Goal: Information Seeking & Learning: Compare options

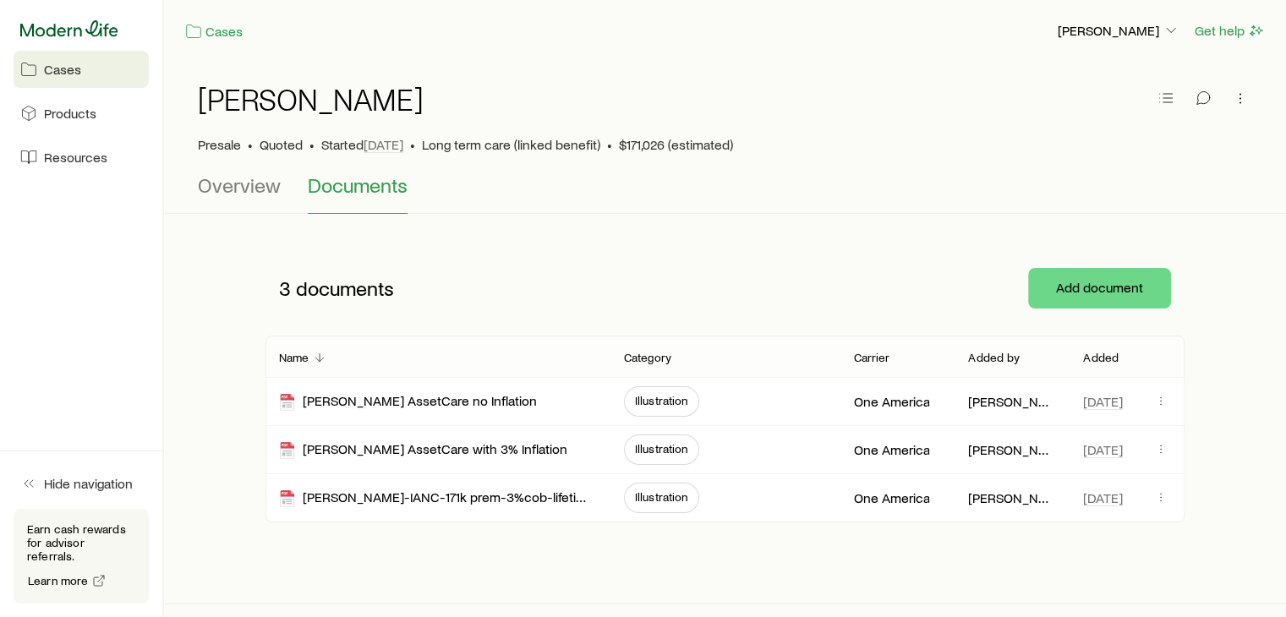
click at [49, 33] on icon at bounding box center [69, 28] width 98 height 17
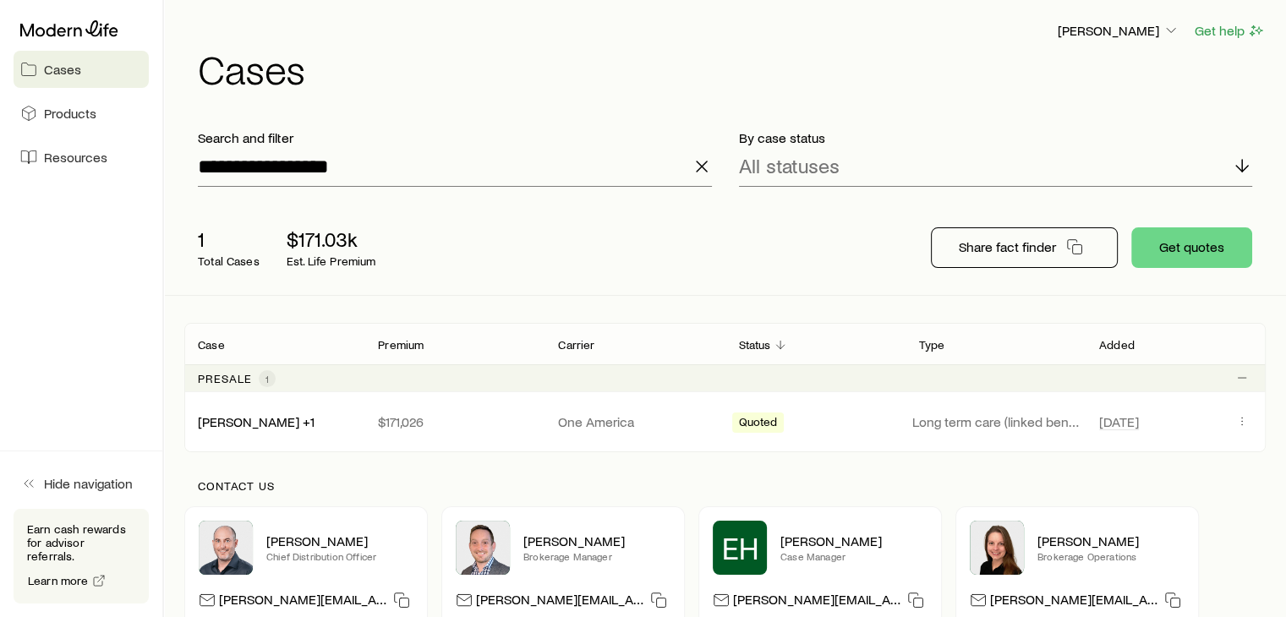
click at [167, 381] on div "**********" at bounding box center [725, 353] width 1122 height 706
click at [701, 170] on icon "button" at bounding box center [702, 166] width 20 height 20
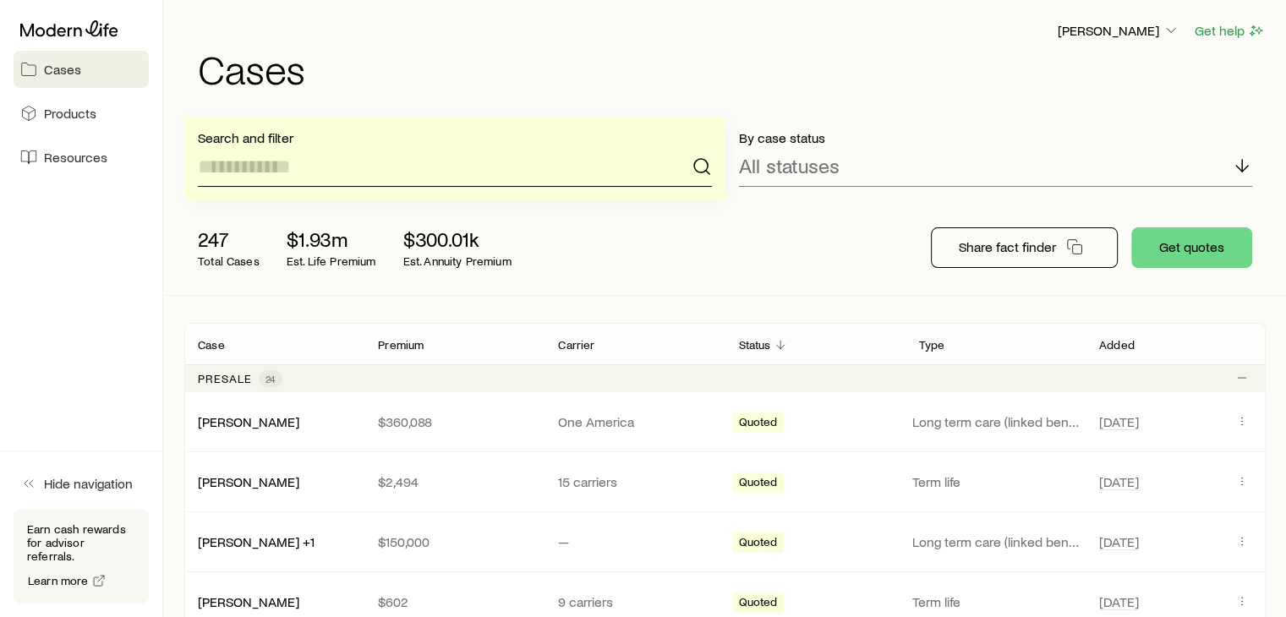
click at [433, 169] on input at bounding box center [455, 166] width 514 height 41
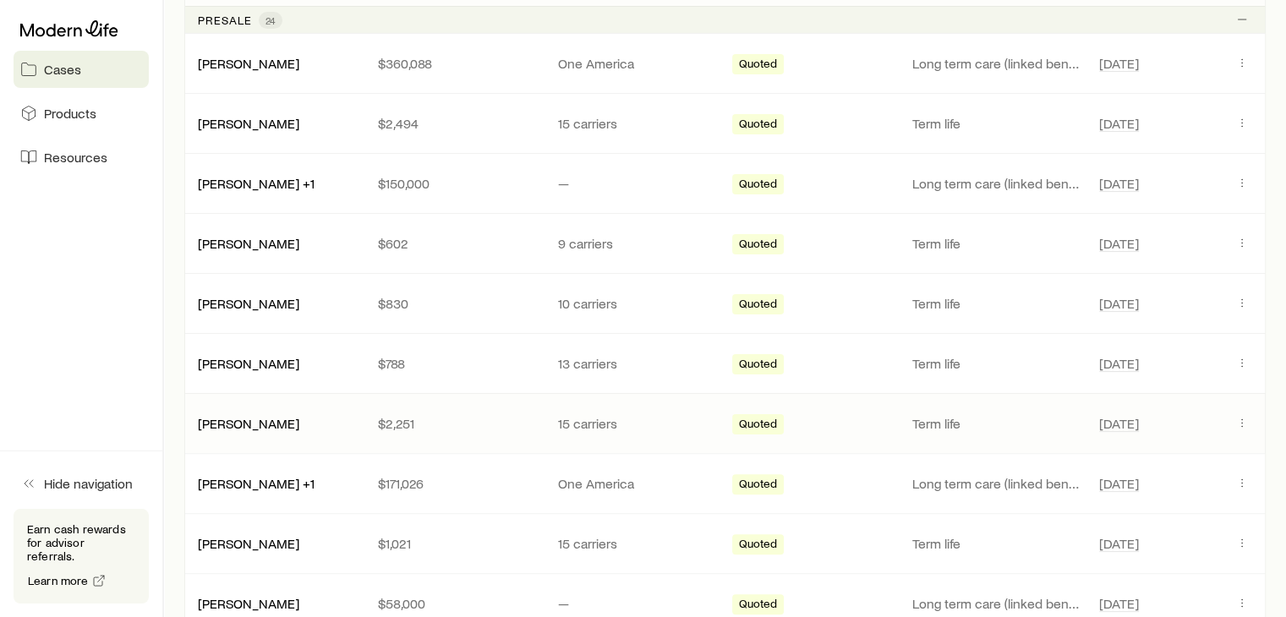
scroll to position [372, 0]
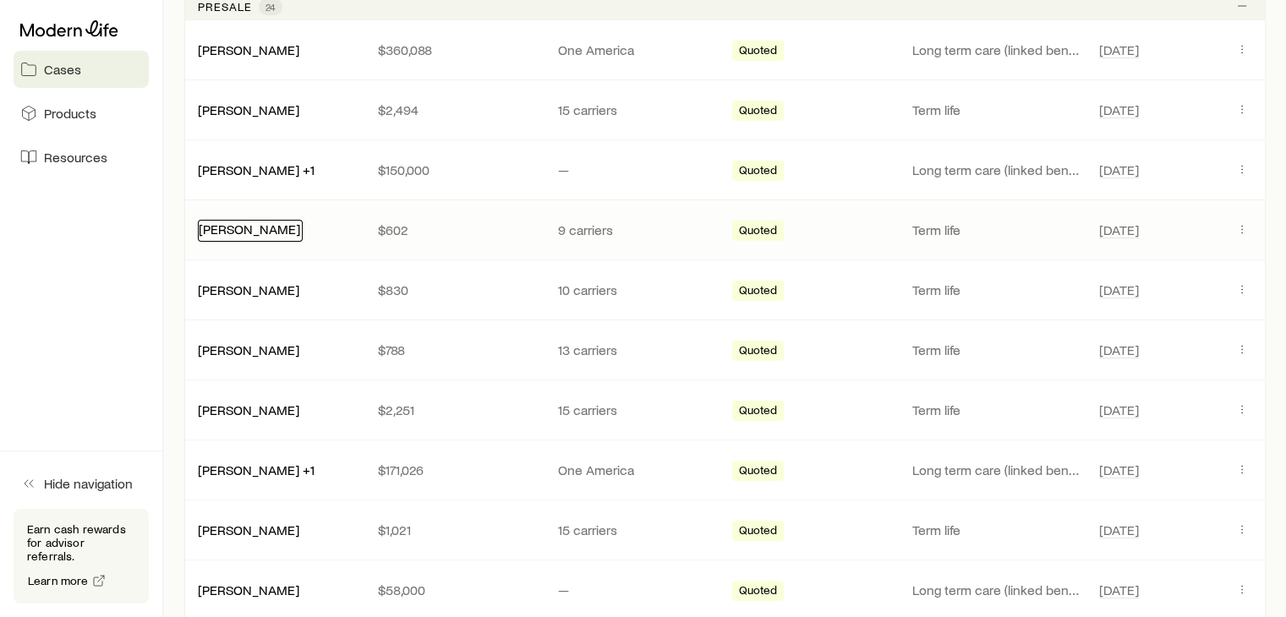
click at [249, 228] on link "[PERSON_NAME]" at bounding box center [249, 229] width 101 height 16
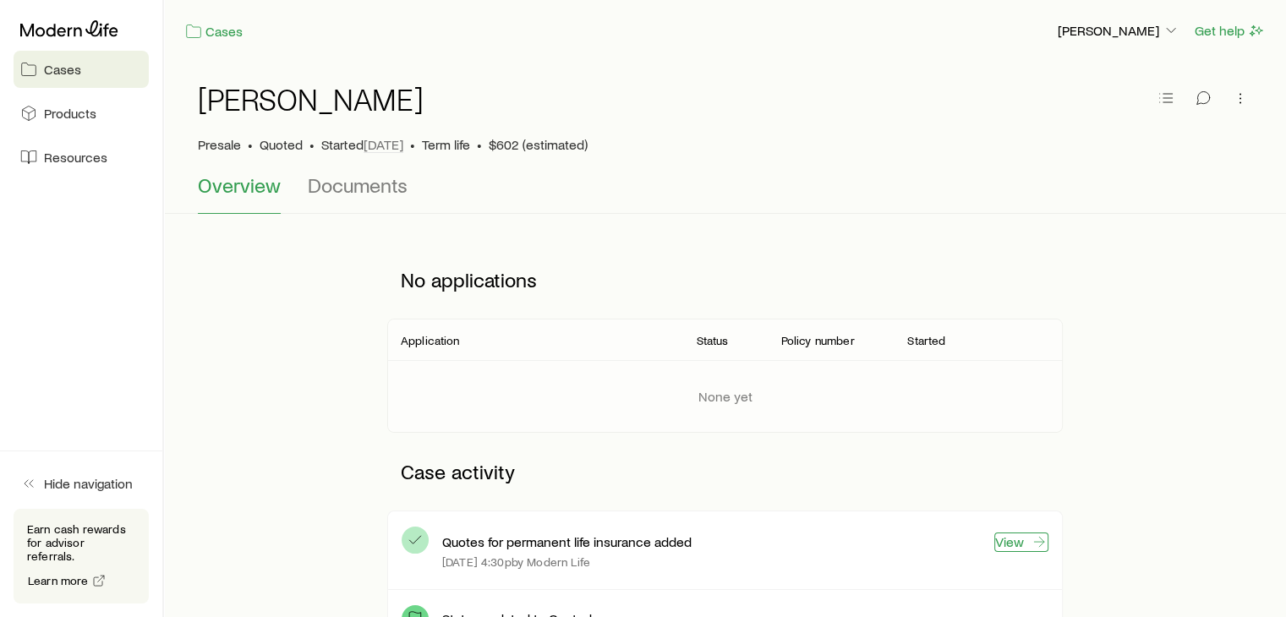
click at [1032, 541] on icon at bounding box center [1039, 542] width 17 height 17
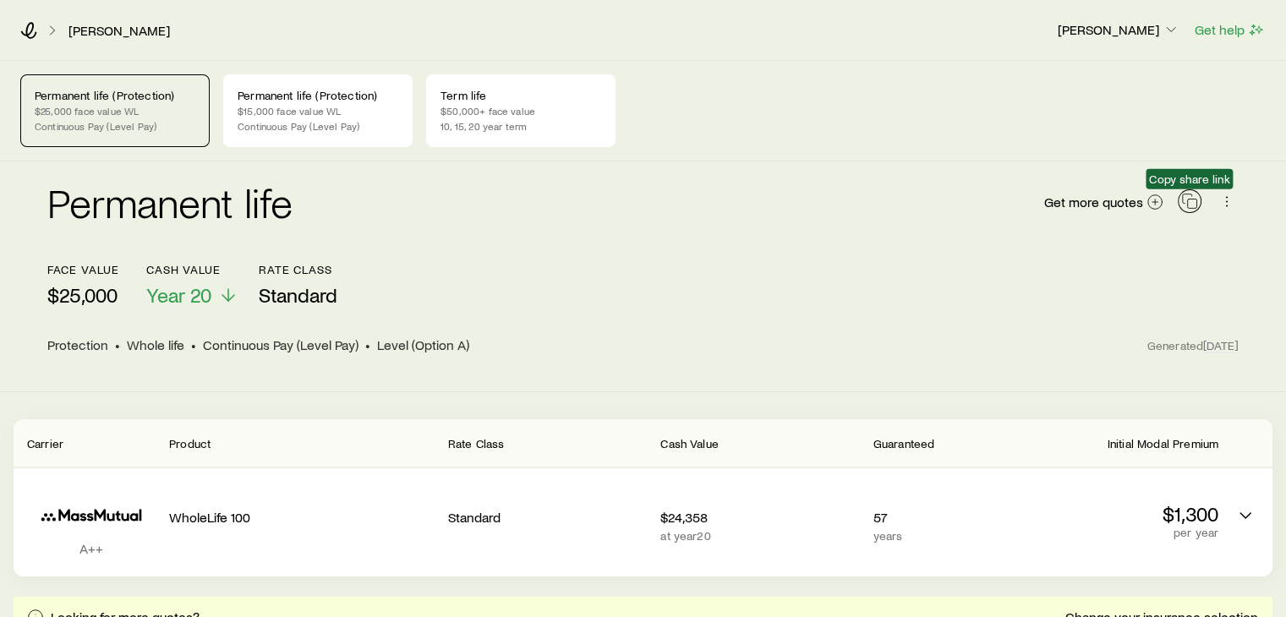
click at [1188, 203] on icon "button" at bounding box center [1189, 201] width 17 height 17
click at [523, 111] on p "$50,000+ face value" at bounding box center [521, 111] width 161 height 14
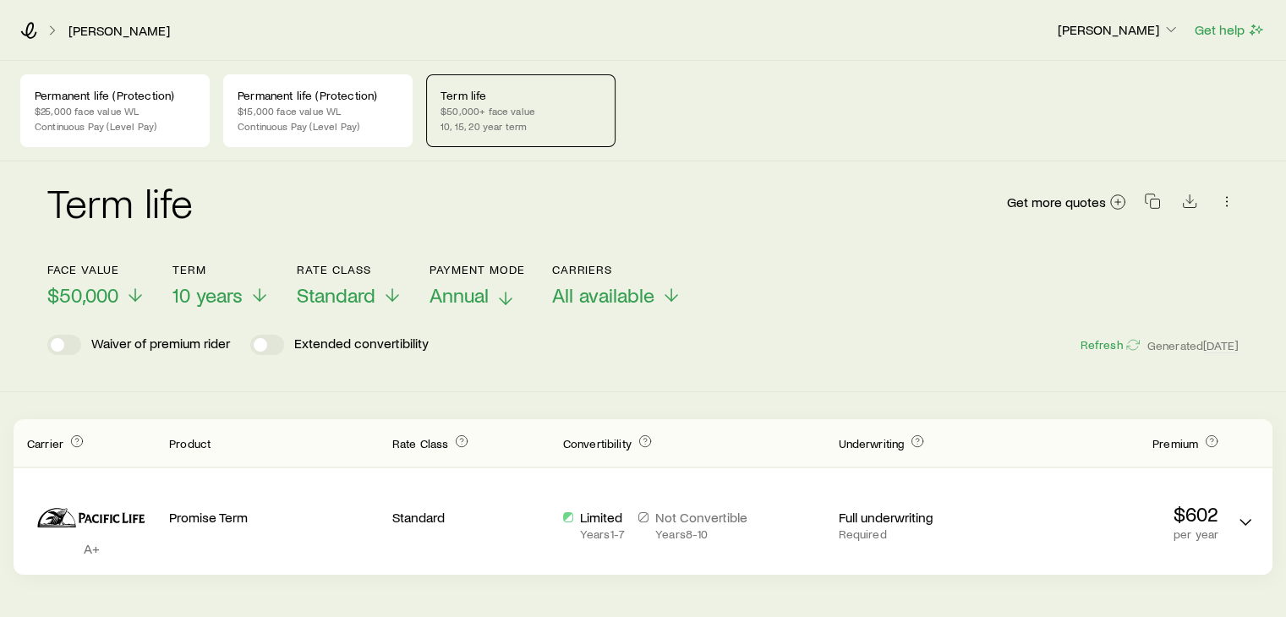
click at [490, 298] on p "Annual" at bounding box center [478, 295] width 96 height 24
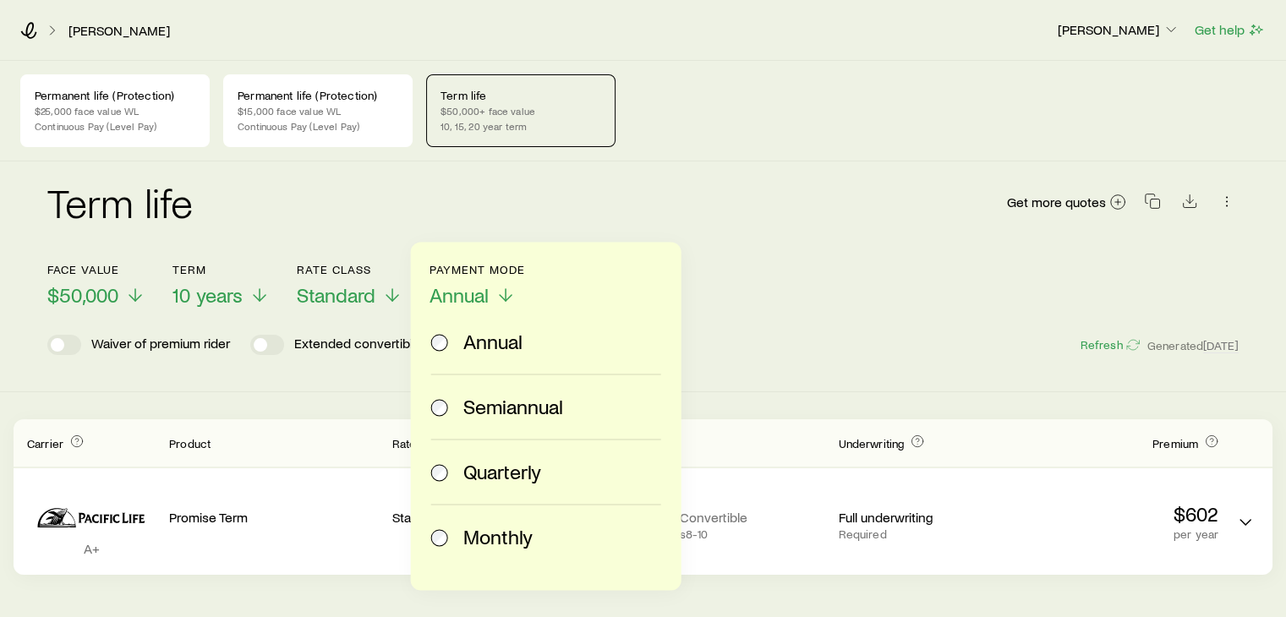
click at [472, 535] on span "Monthly" at bounding box center [497, 537] width 69 height 24
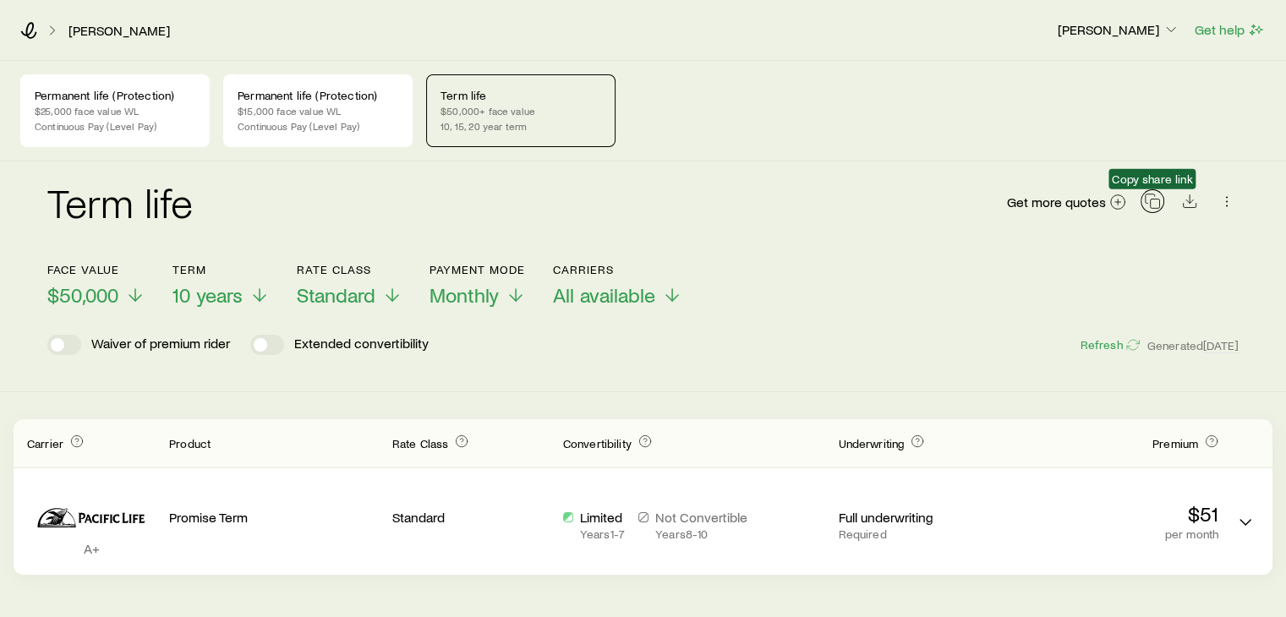
click at [1155, 204] on icon "button" at bounding box center [1152, 201] width 17 height 17
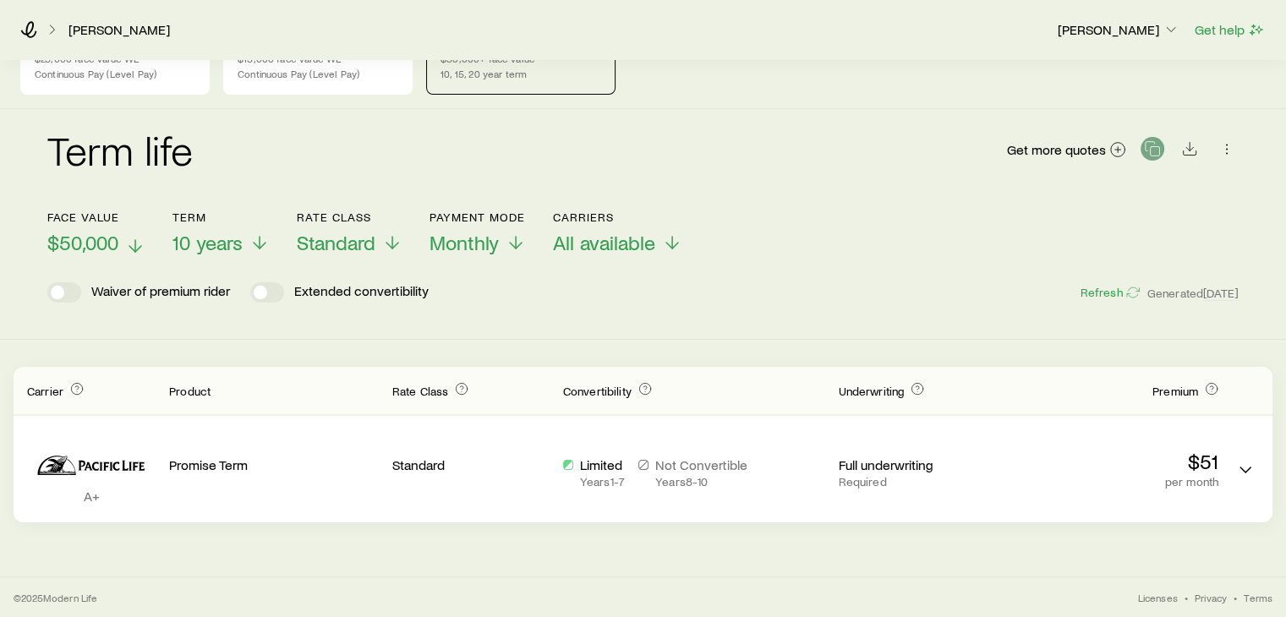
click at [68, 232] on span "$50,000" at bounding box center [82, 243] width 71 height 24
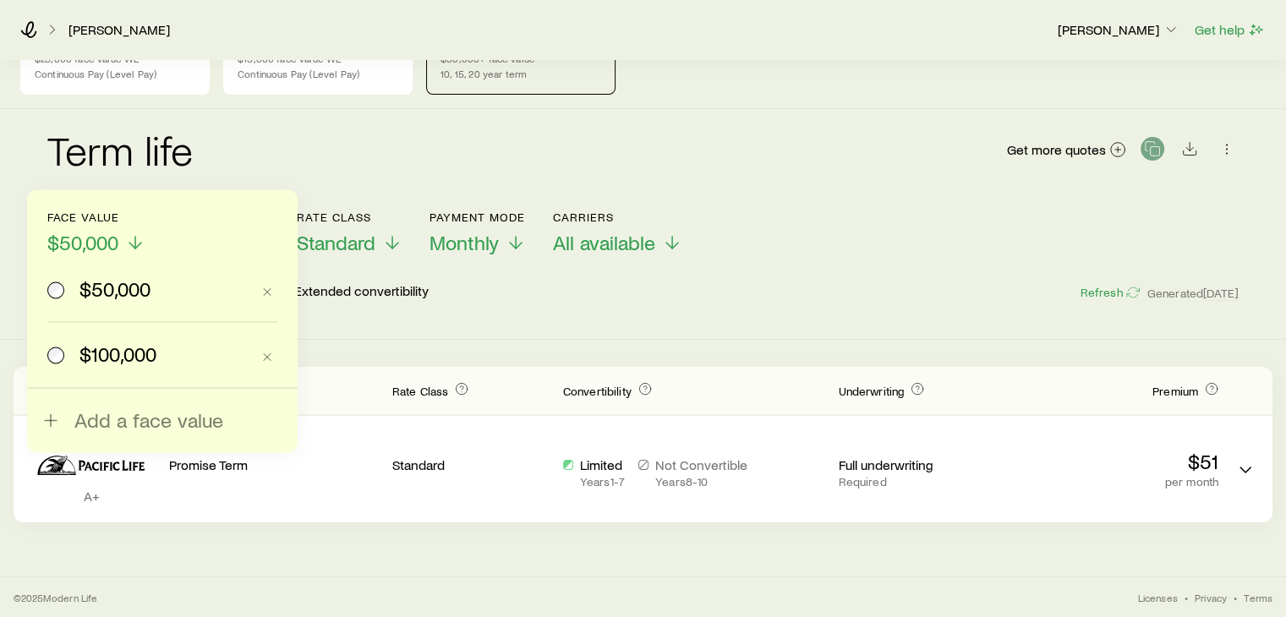
click at [102, 370] on label "$100,000" at bounding box center [148, 354] width 203 height 64
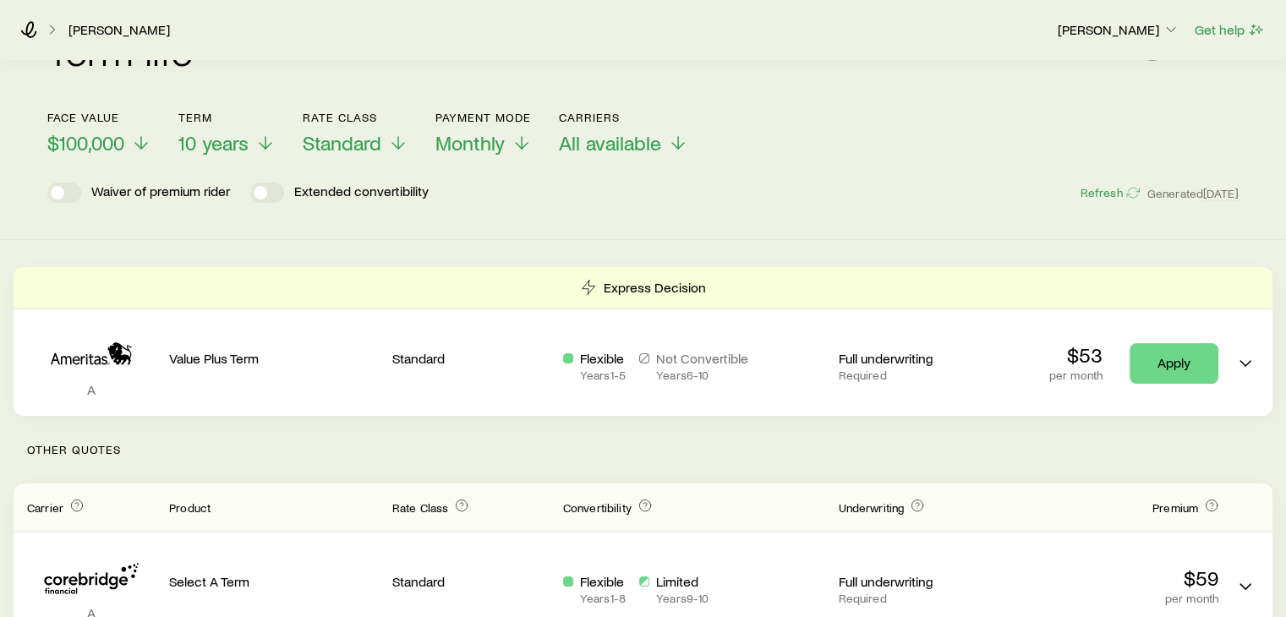
scroll to position [105, 0]
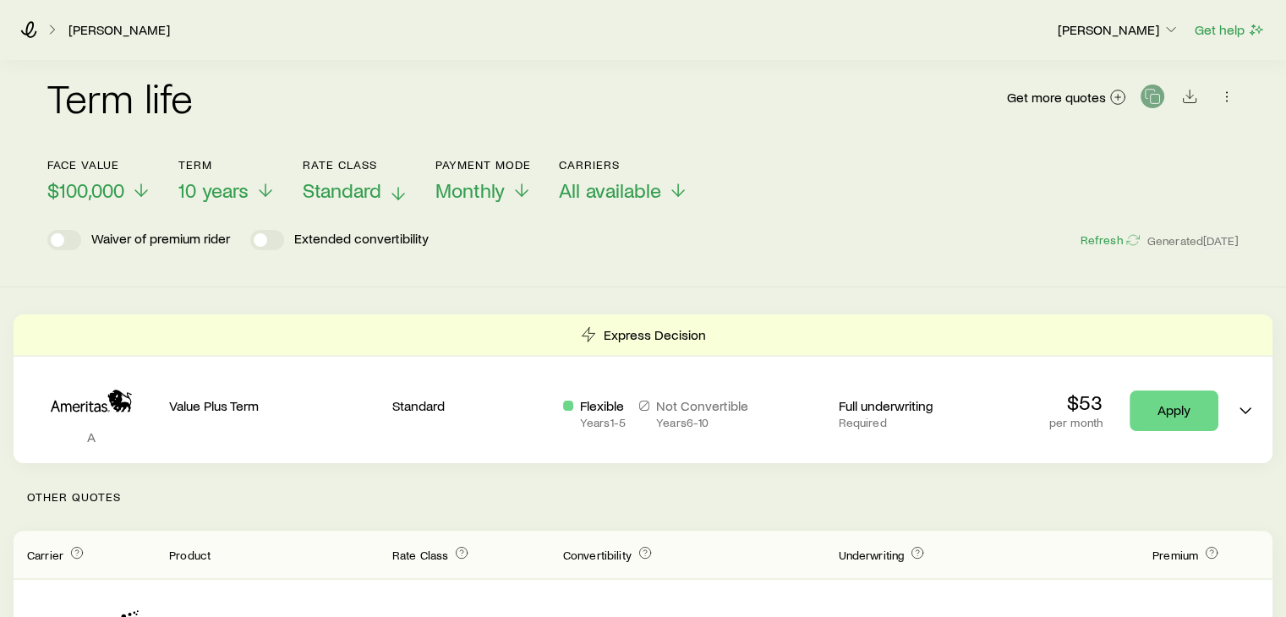
click at [373, 189] on span "Standard" at bounding box center [342, 190] width 79 height 24
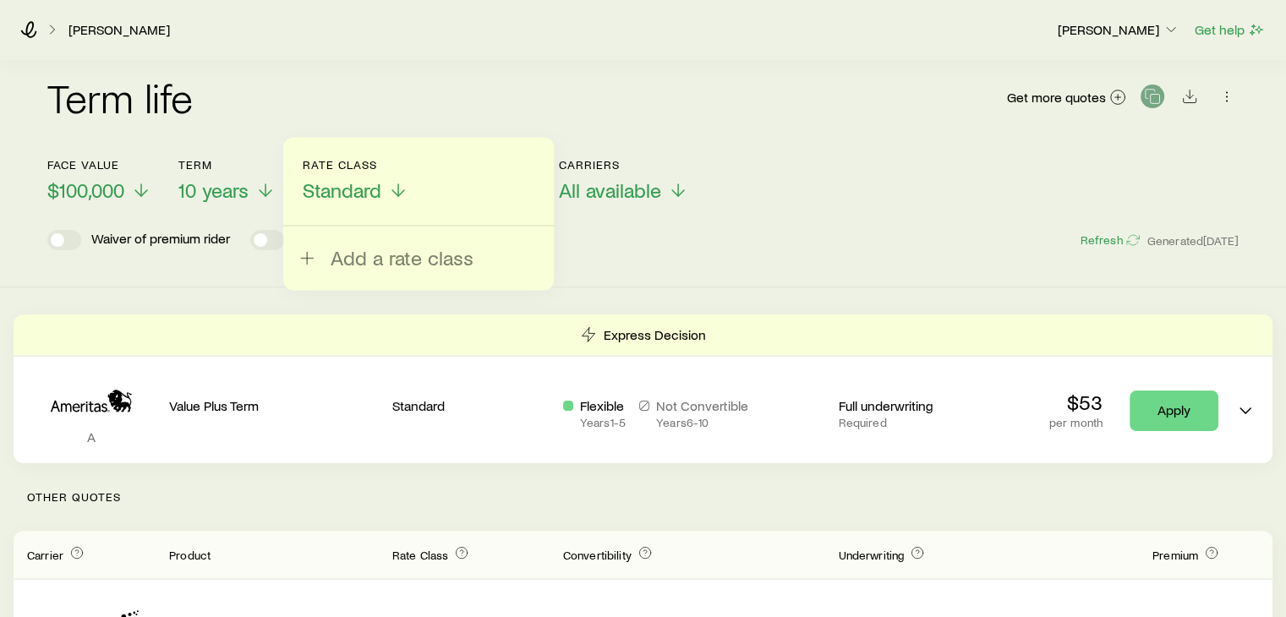
click at [599, 124] on div "Term life Get more quotes" at bounding box center [642, 107] width 1191 height 61
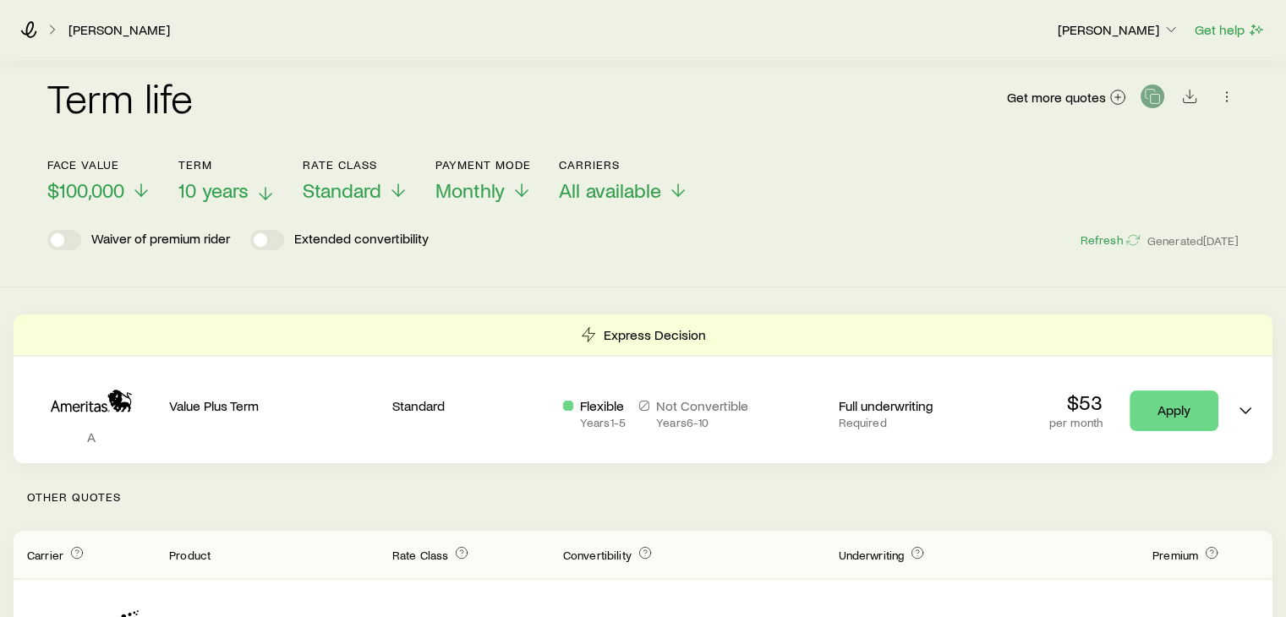
click at [216, 185] on span "10 years" at bounding box center [213, 190] width 70 height 24
click at [534, 267] on div "Term life Get more quotes Face value $100,000 Term 10 years Rate Class Standard…" at bounding box center [643, 172] width 1286 height 231
click at [118, 197] on span "$100,000" at bounding box center [85, 190] width 77 height 24
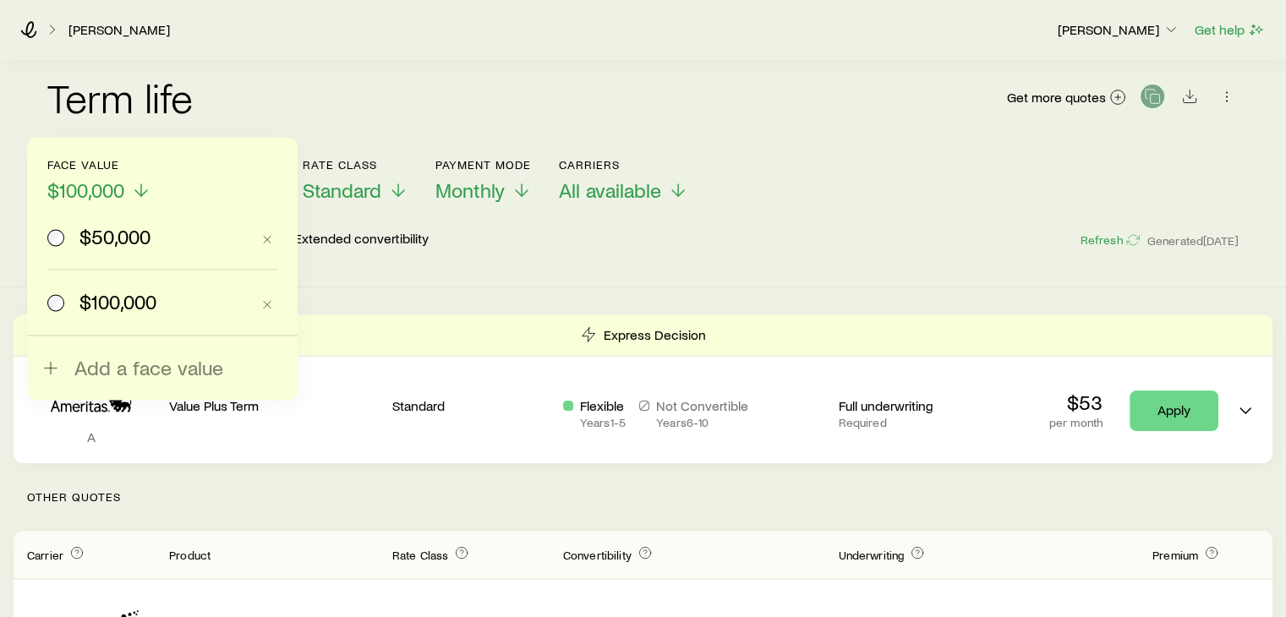
click at [104, 251] on label "$50,000" at bounding box center [148, 237] width 203 height 64
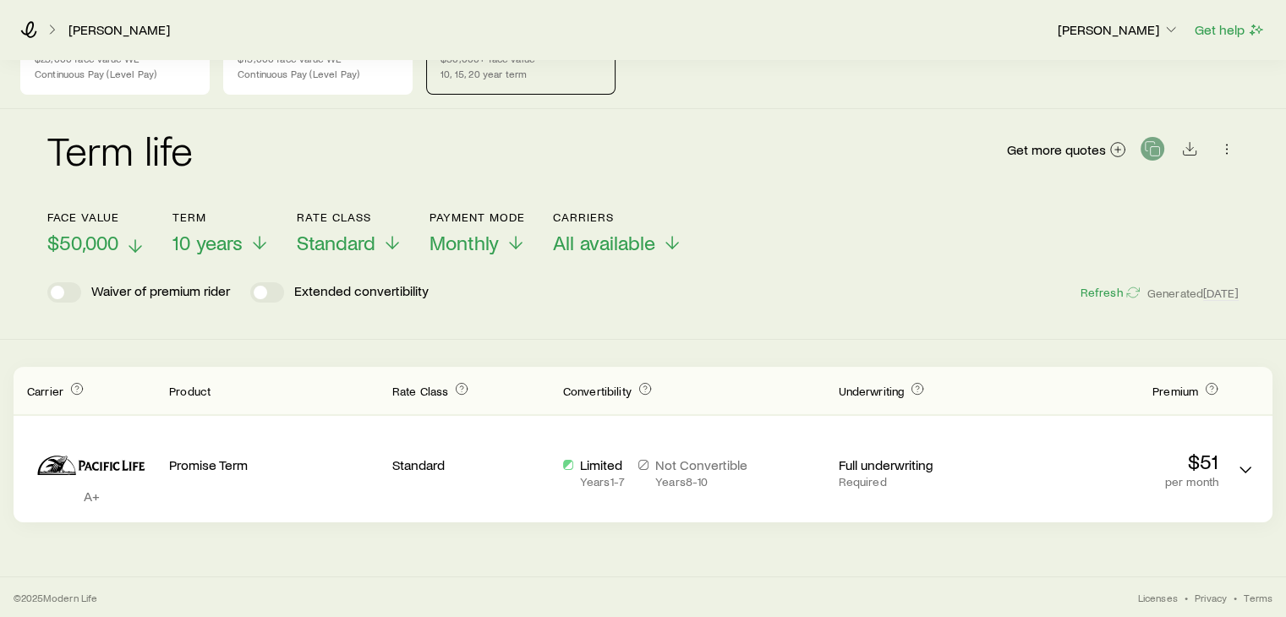
click at [100, 233] on span "$50,000" at bounding box center [82, 243] width 71 height 24
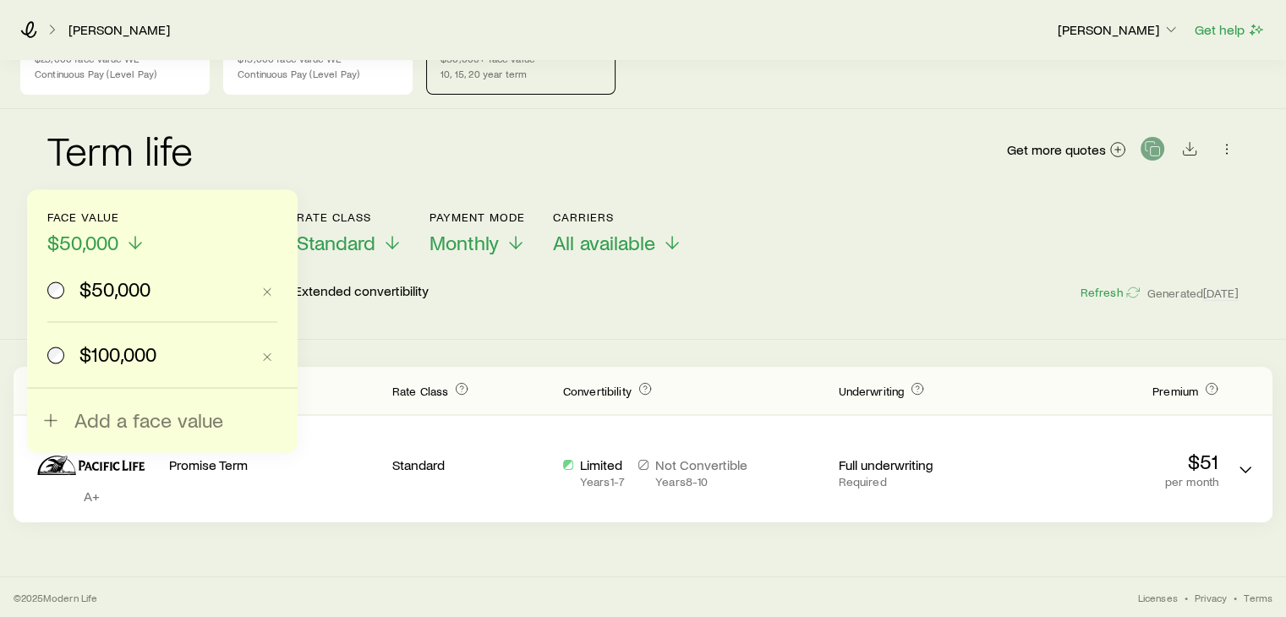
click at [100, 356] on span "$100,000" at bounding box center [117, 354] width 77 height 24
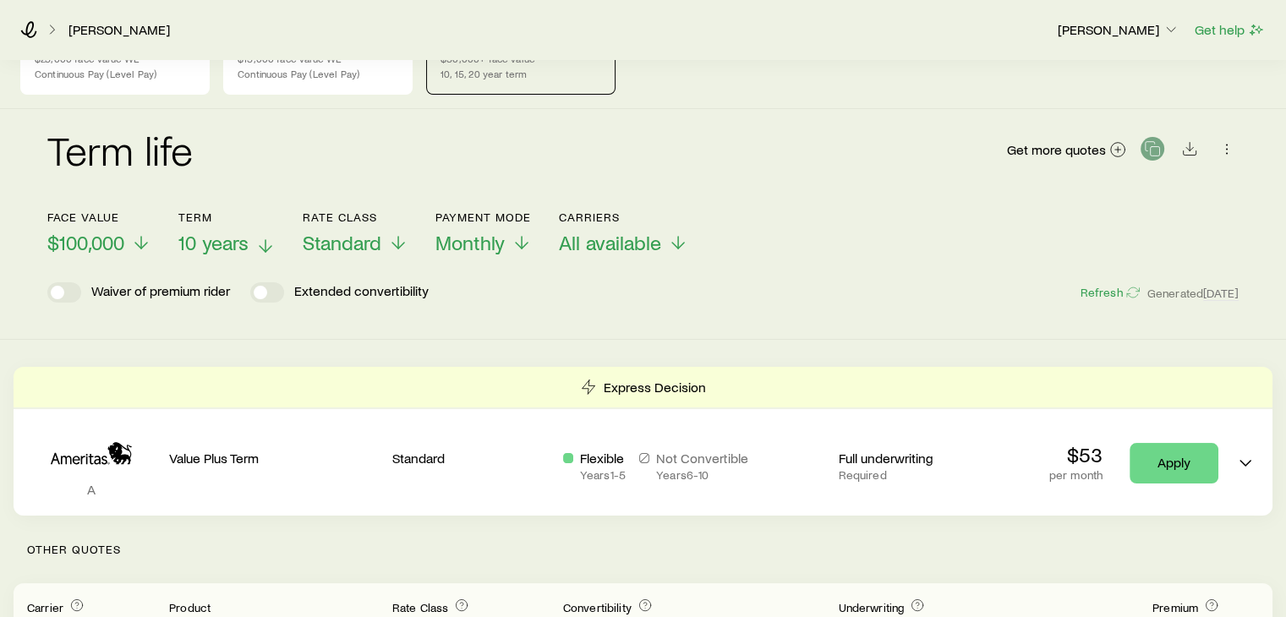
click at [222, 244] on span "10 years" at bounding box center [213, 243] width 70 height 24
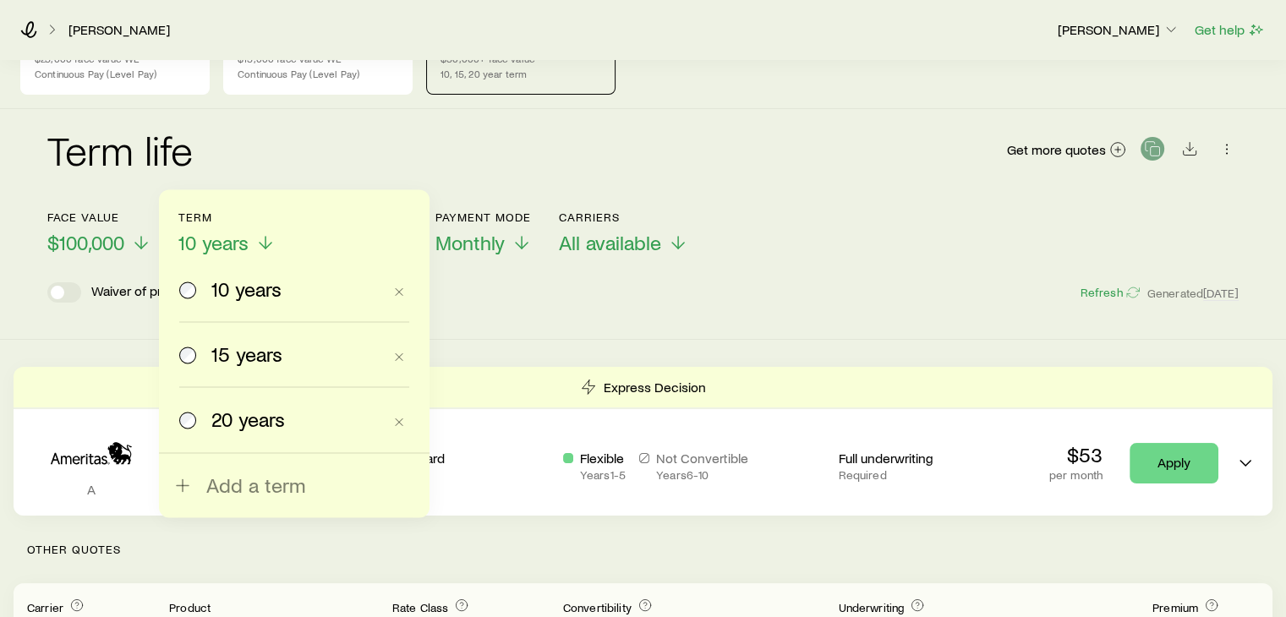
click at [247, 357] on span "15 years" at bounding box center [246, 354] width 71 height 24
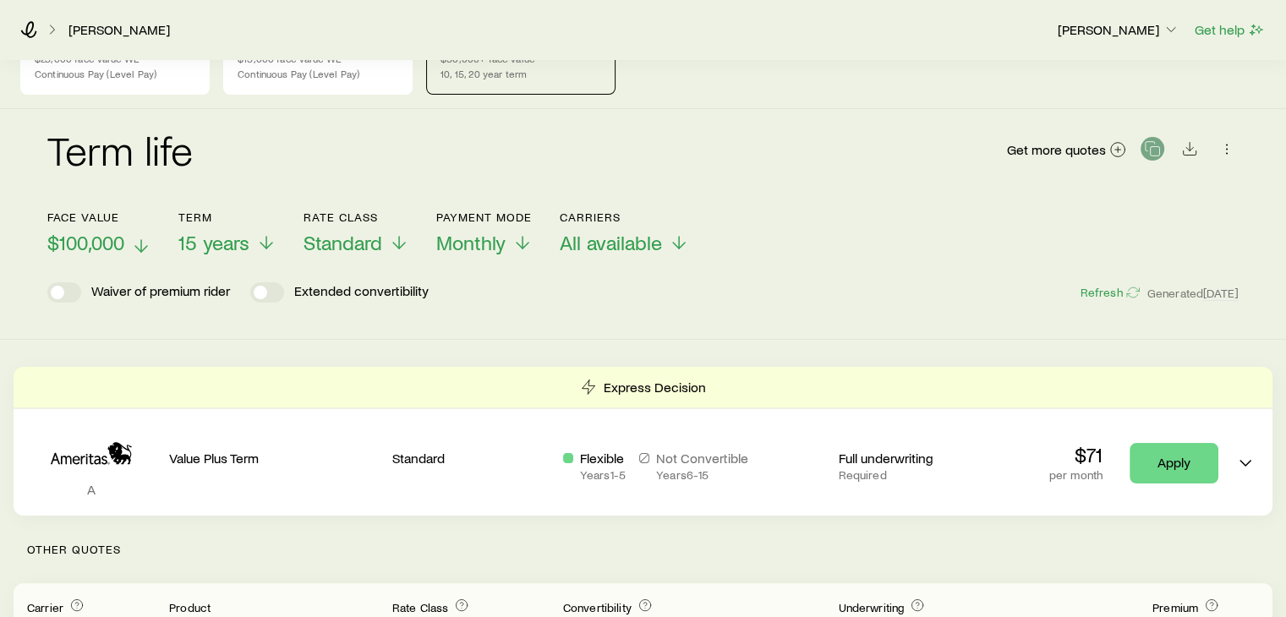
click at [114, 245] on span "$100,000" at bounding box center [85, 243] width 77 height 24
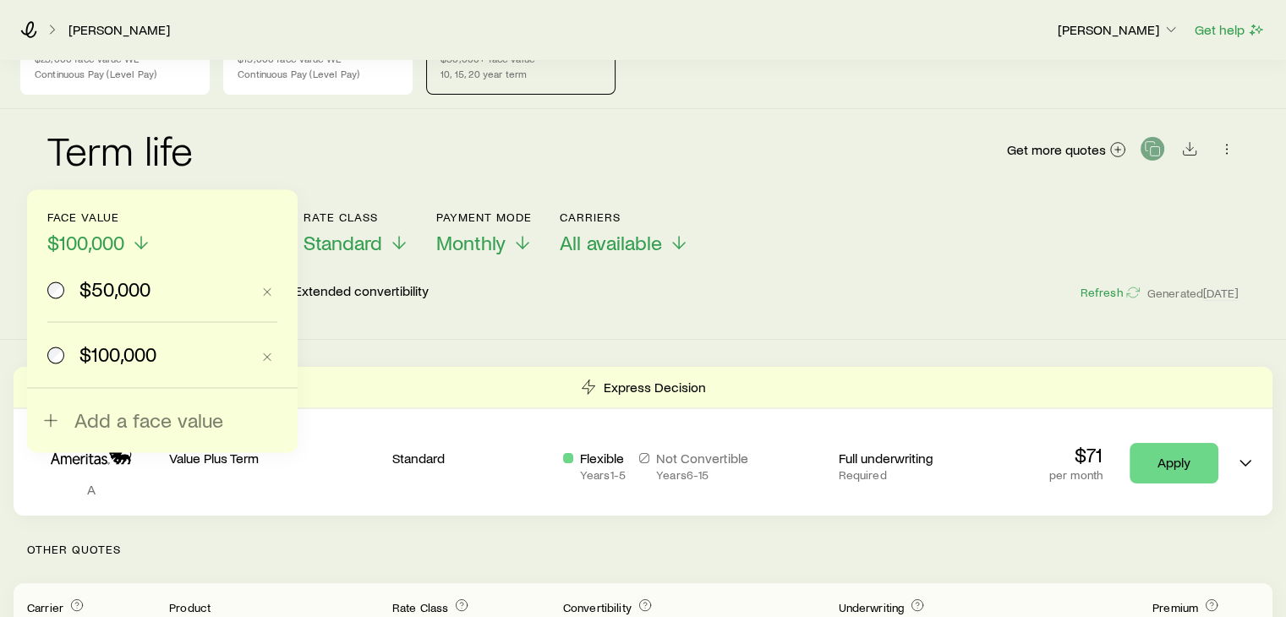
click at [115, 292] on span "$50,000" at bounding box center [114, 289] width 71 height 24
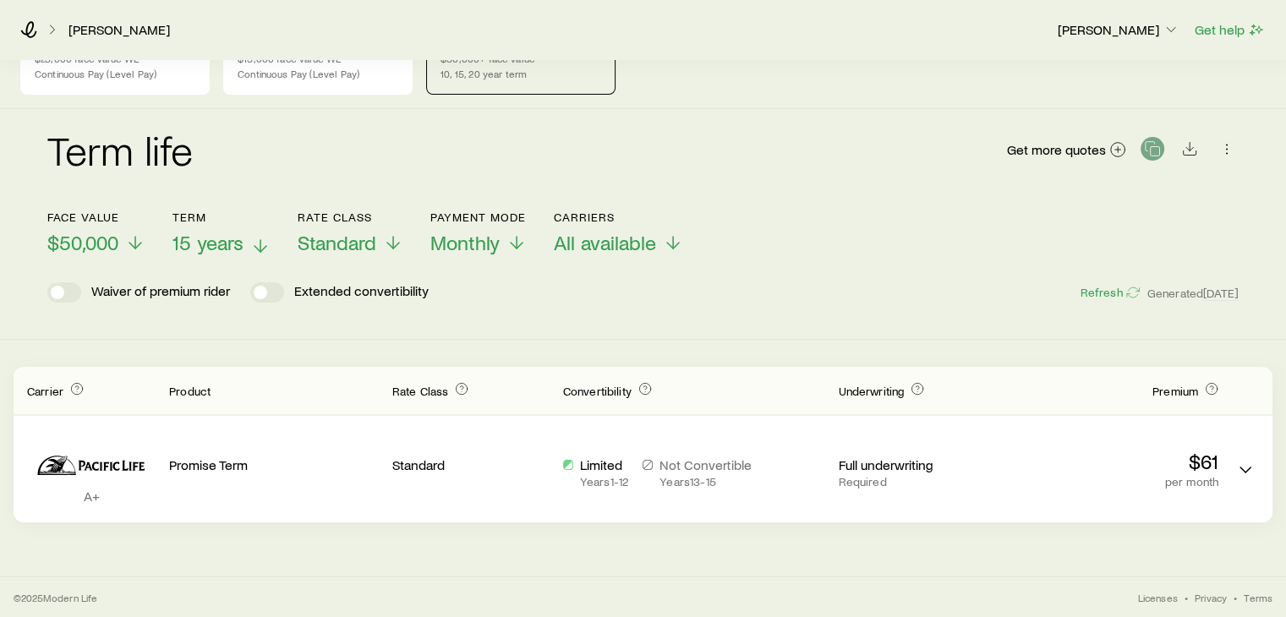
click at [211, 233] on span "15 years" at bounding box center [207, 243] width 71 height 24
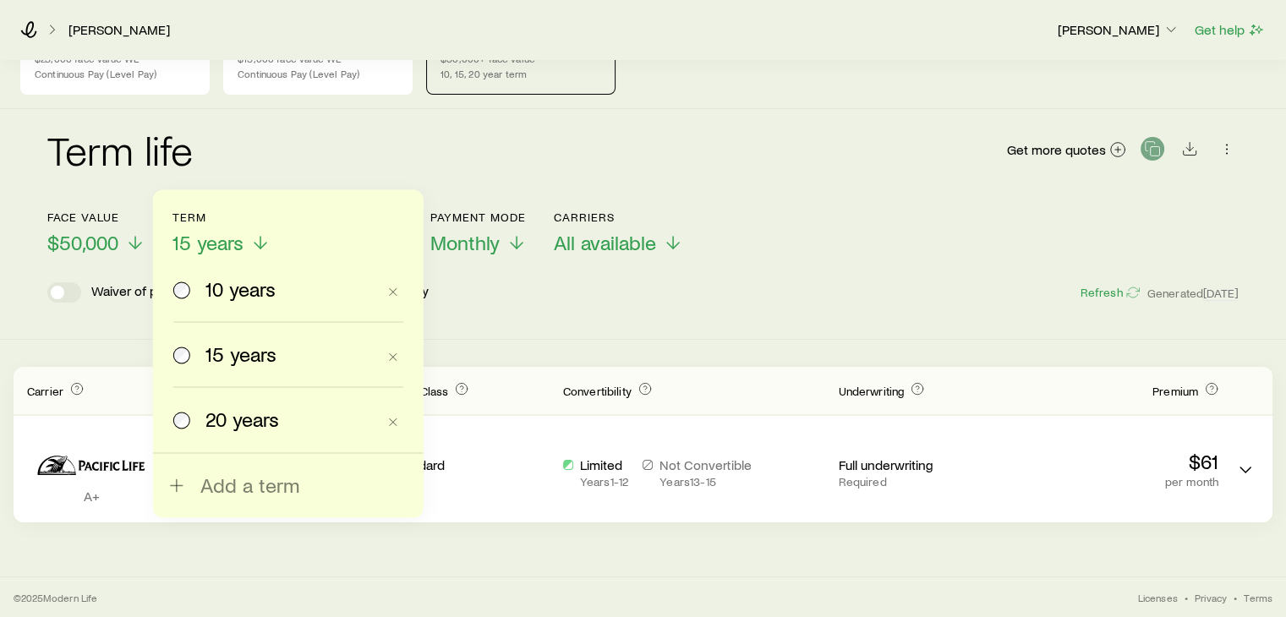
click at [238, 415] on span "20 years" at bounding box center [242, 420] width 74 height 24
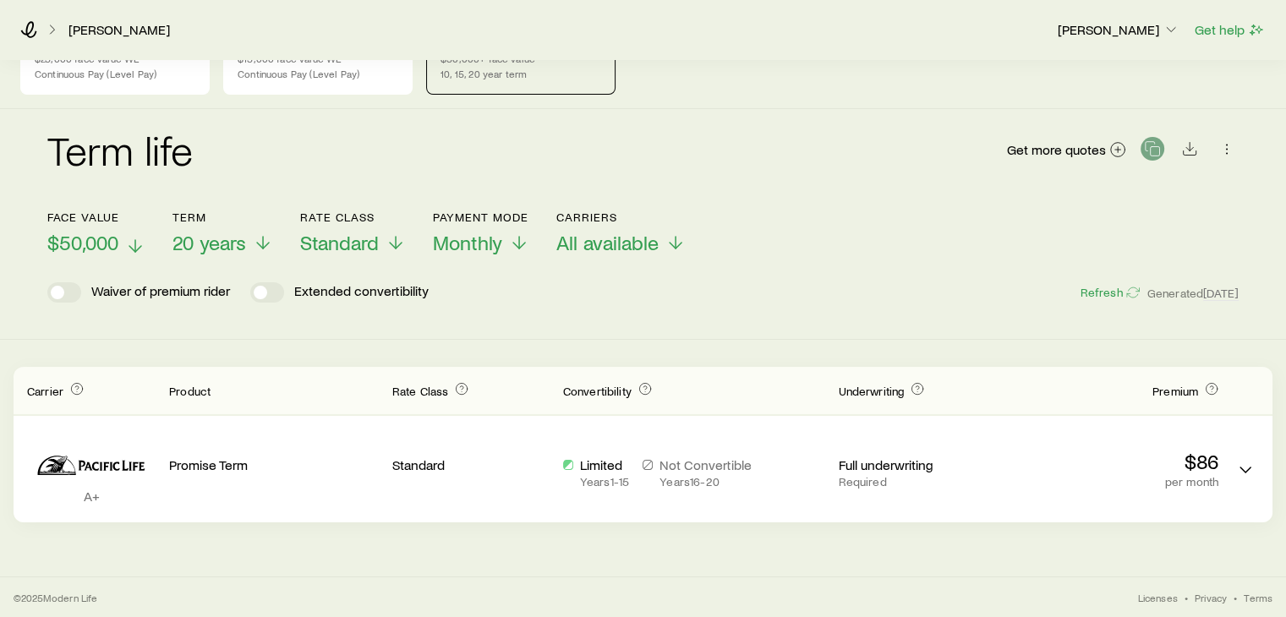
click at [90, 248] on span "$50,000" at bounding box center [82, 243] width 71 height 24
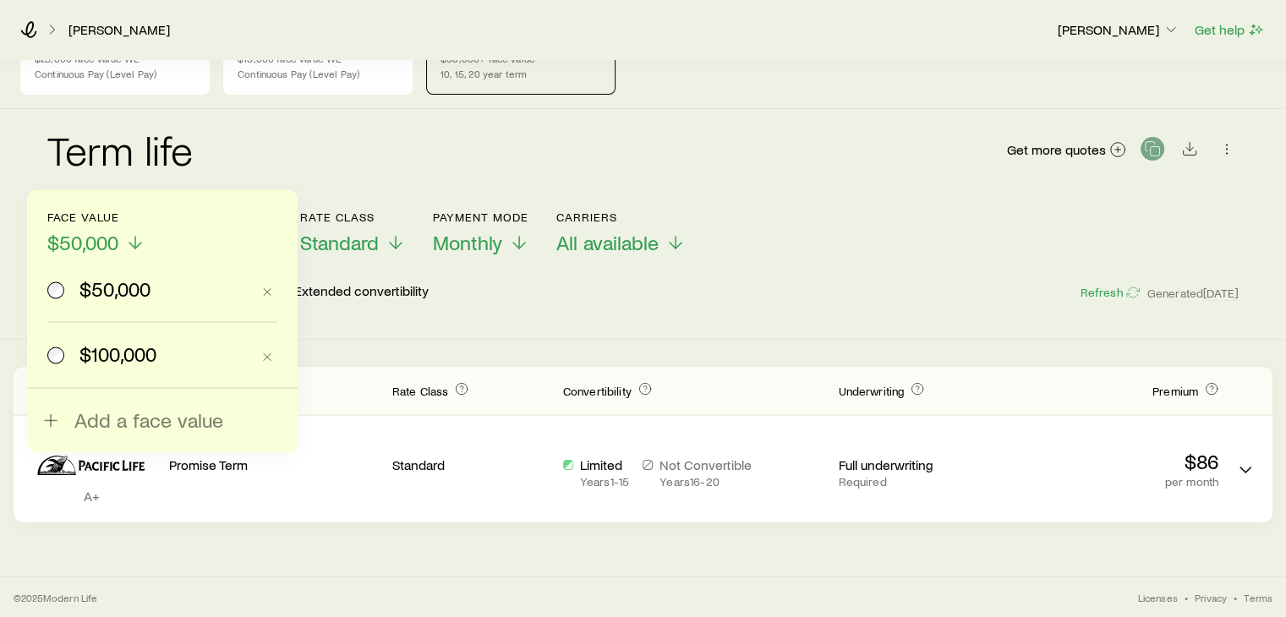
click at [112, 356] on span "$100,000" at bounding box center [117, 354] width 77 height 24
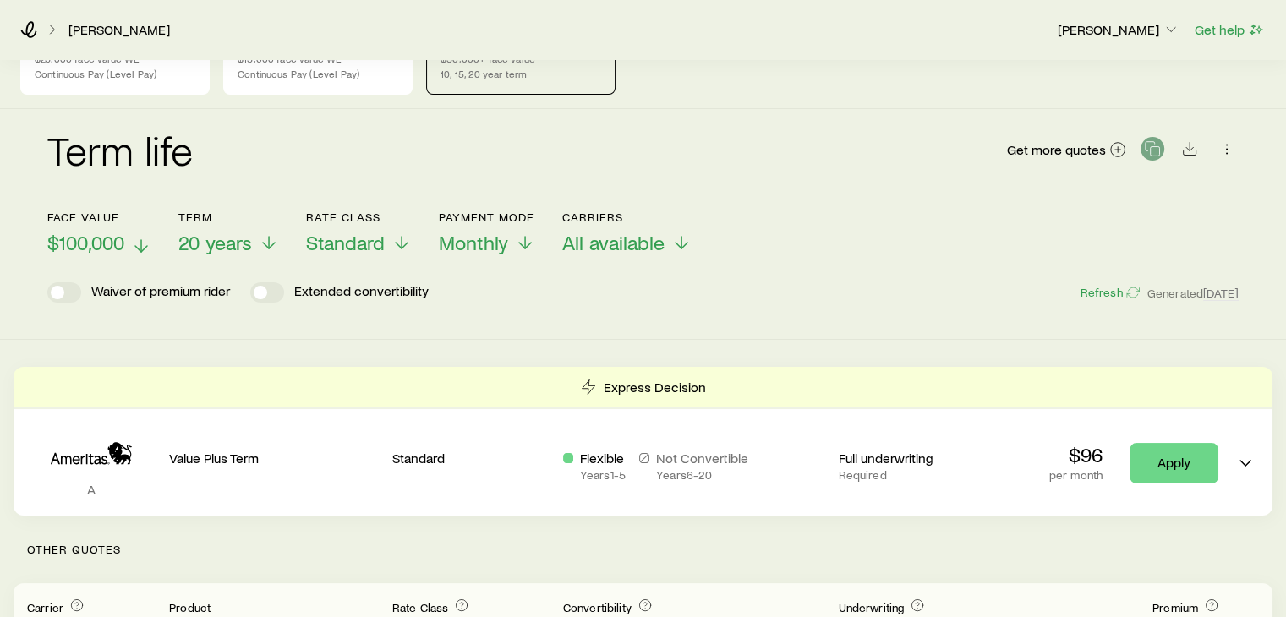
click at [109, 235] on span "$100,000" at bounding box center [85, 243] width 77 height 24
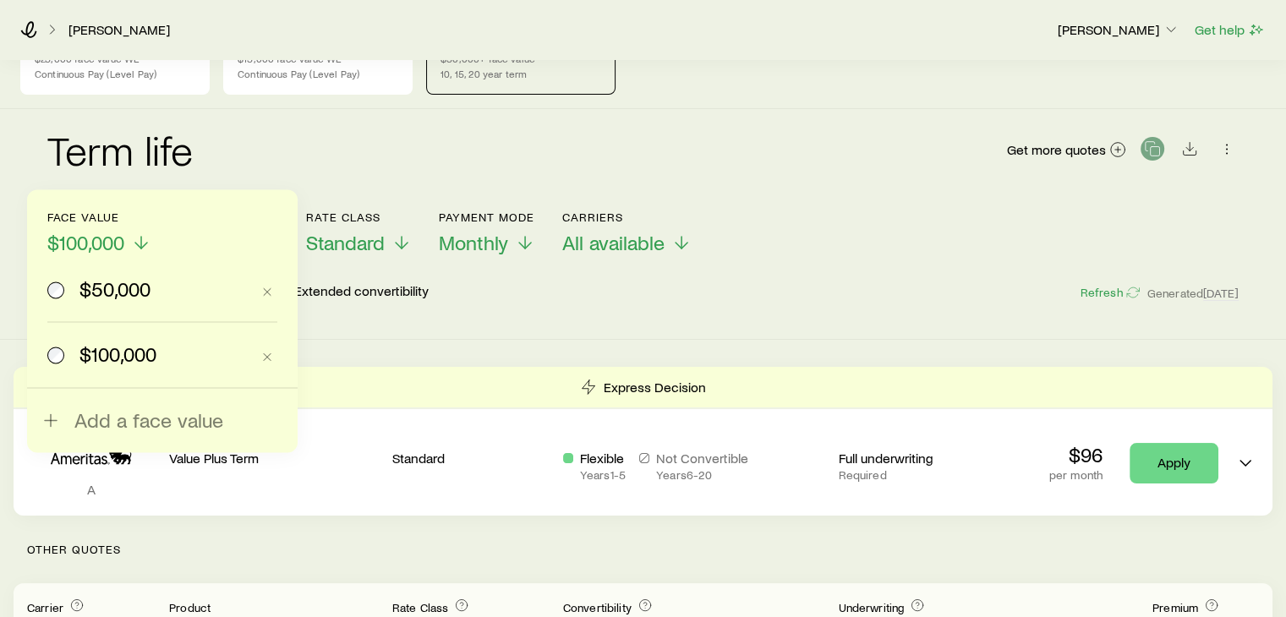
click at [106, 293] on span "$50,000" at bounding box center [114, 289] width 71 height 24
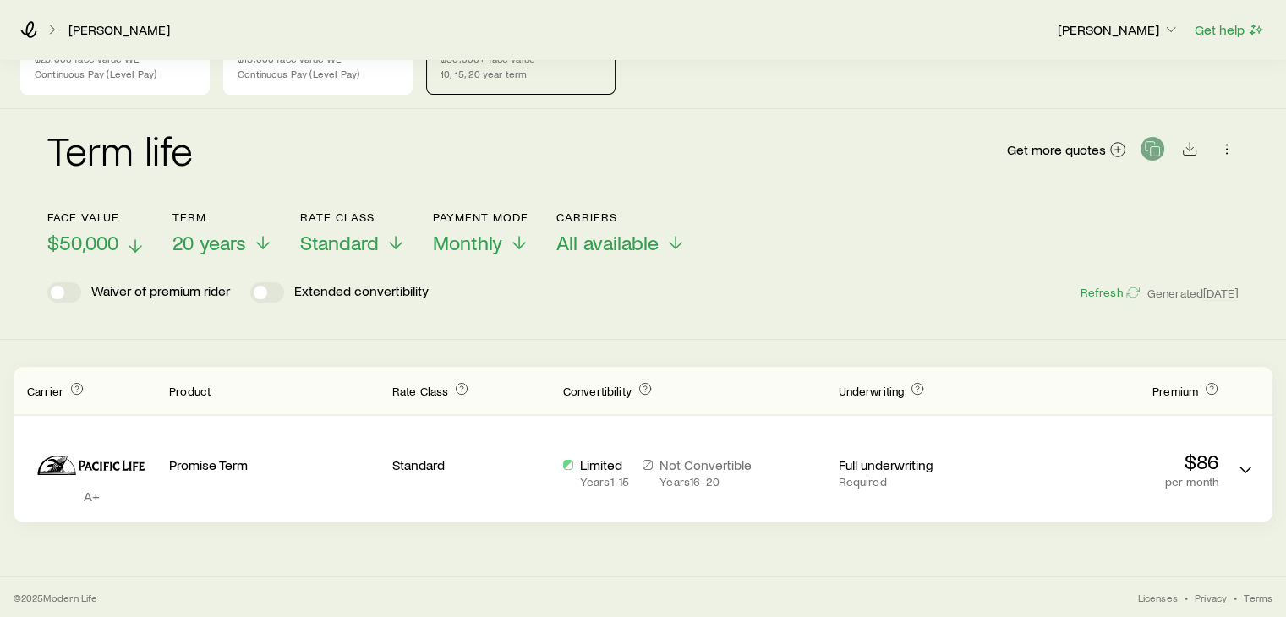
click at [65, 234] on span "$50,000" at bounding box center [82, 243] width 71 height 24
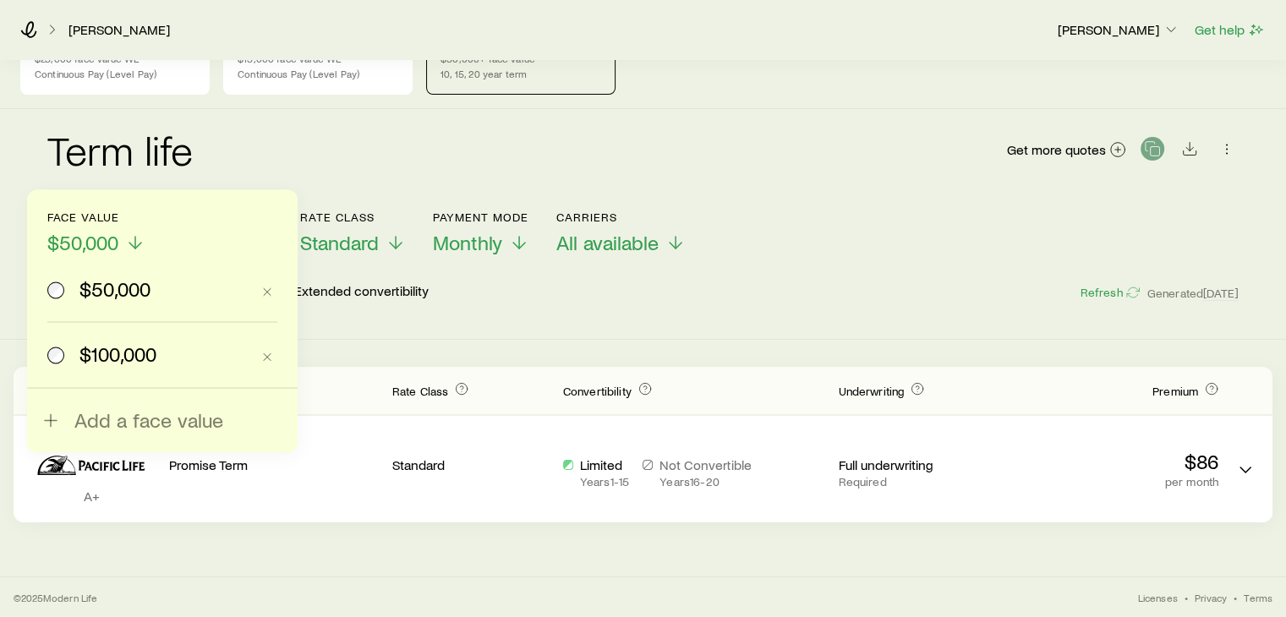
click at [105, 366] on label "$100,000" at bounding box center [148, 354] width 203 height 64
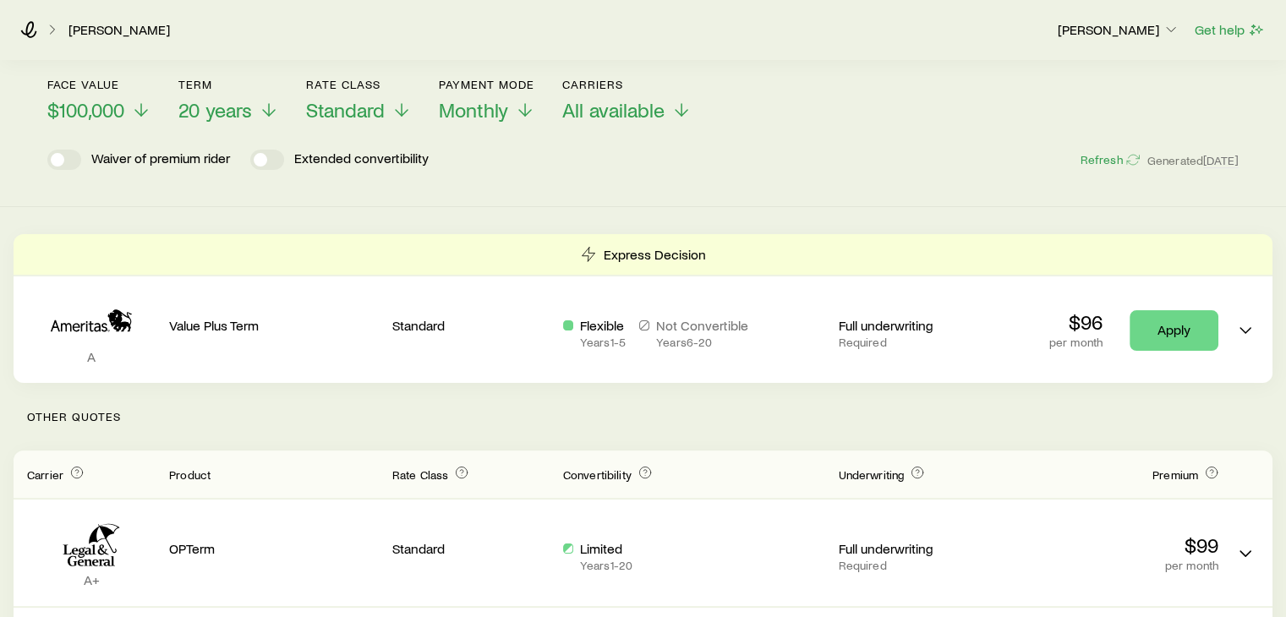
scroll to position [117, 0]
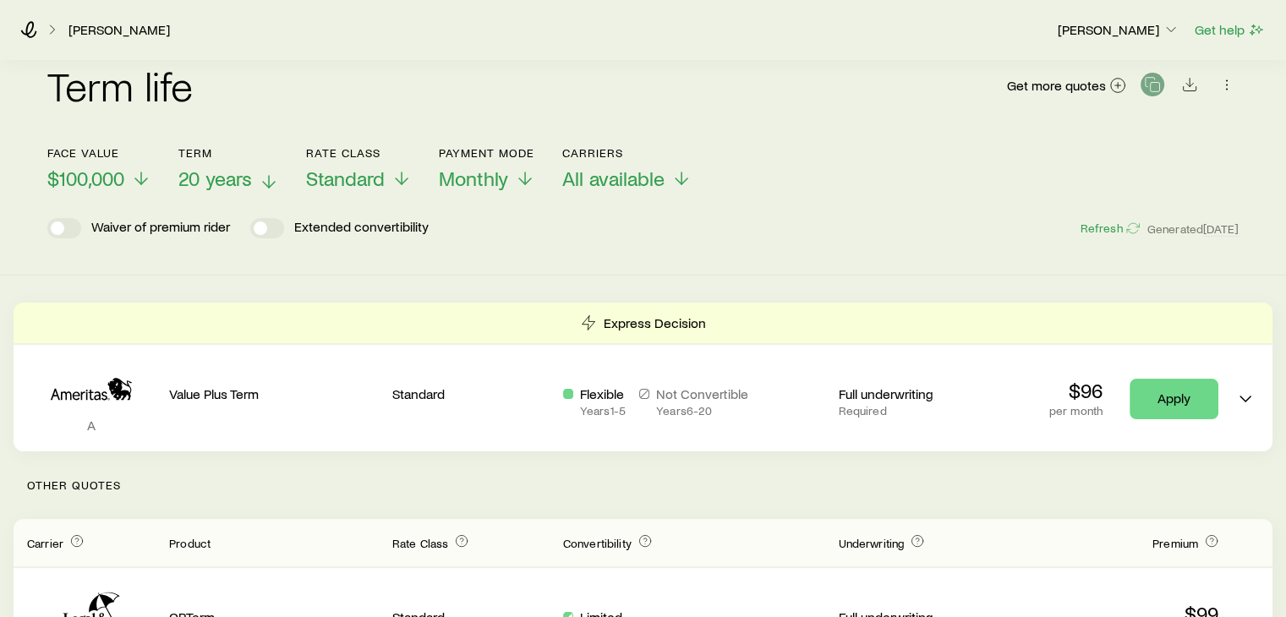
click at [200, 179] on span "20 years" at bounding box center [215, 179] width 74 height 24
